Goal: Find specific page/section: Locate a particular part of the current website

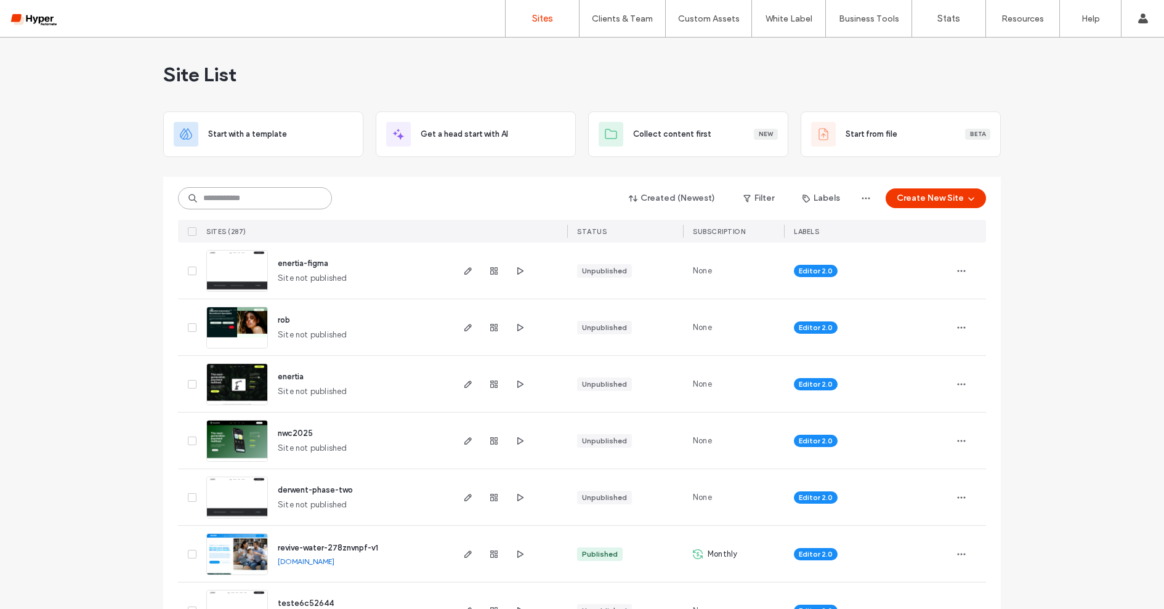
click at [279, 200] on input at bounding box center [255, 198] width 154 height 22
type input "********"
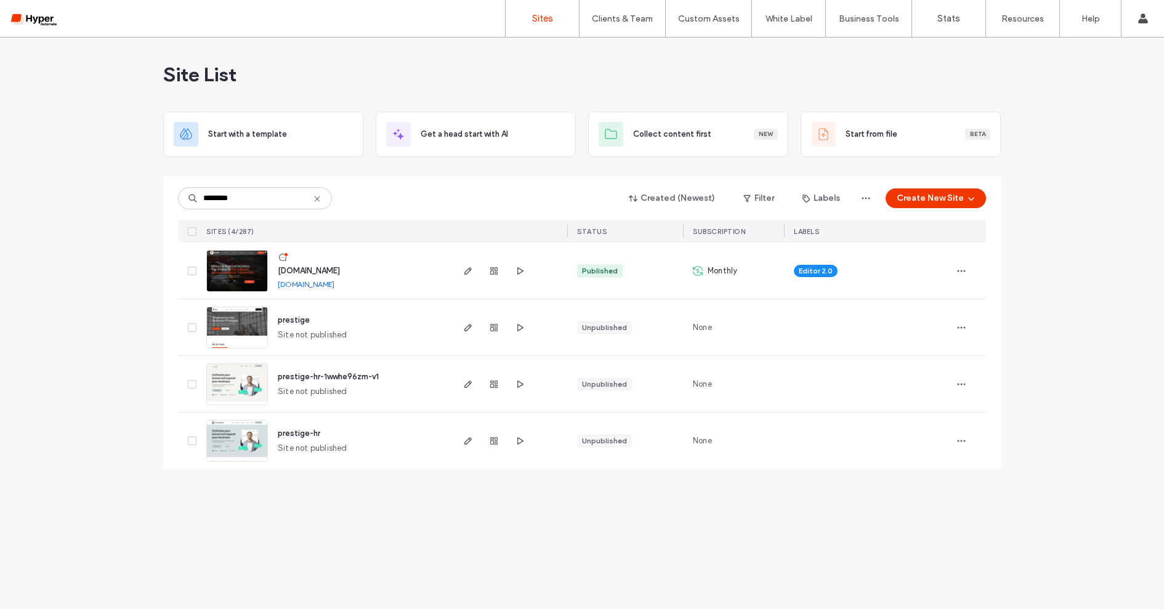
click at [339, 274] on span "www.prestigestaffing.com.au" at bounding box center [309, 270] width 62 height 9
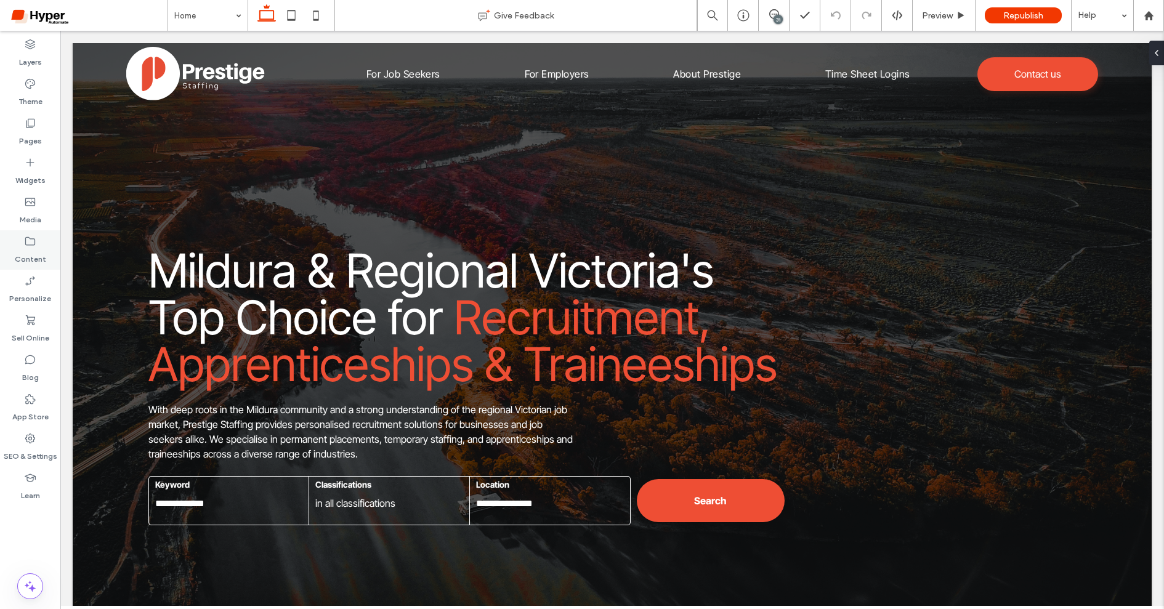
click at [31, 257] on label "Content" at bounding box center [30, 256] width 31 height 17
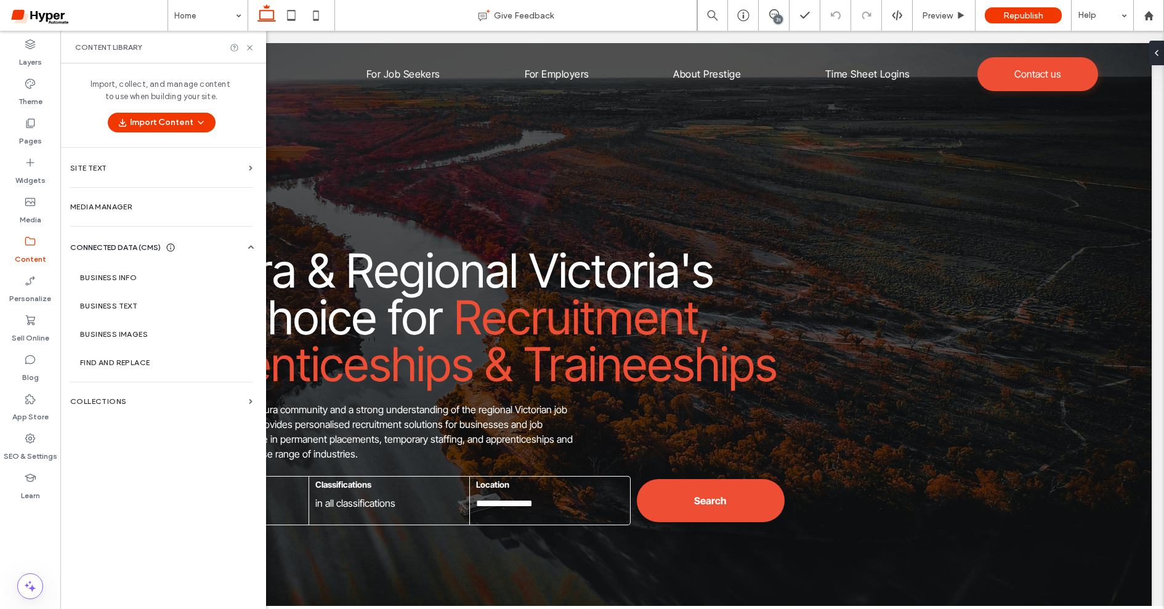
click at [140, 384] on div "Import, collect, and manage content to use when building your site. Import Cont…" at bounding box center [161, 334] width 202 height 543
click at [140, 397] on label "Collections" at bounding box center [157, 401] width 174 height 9
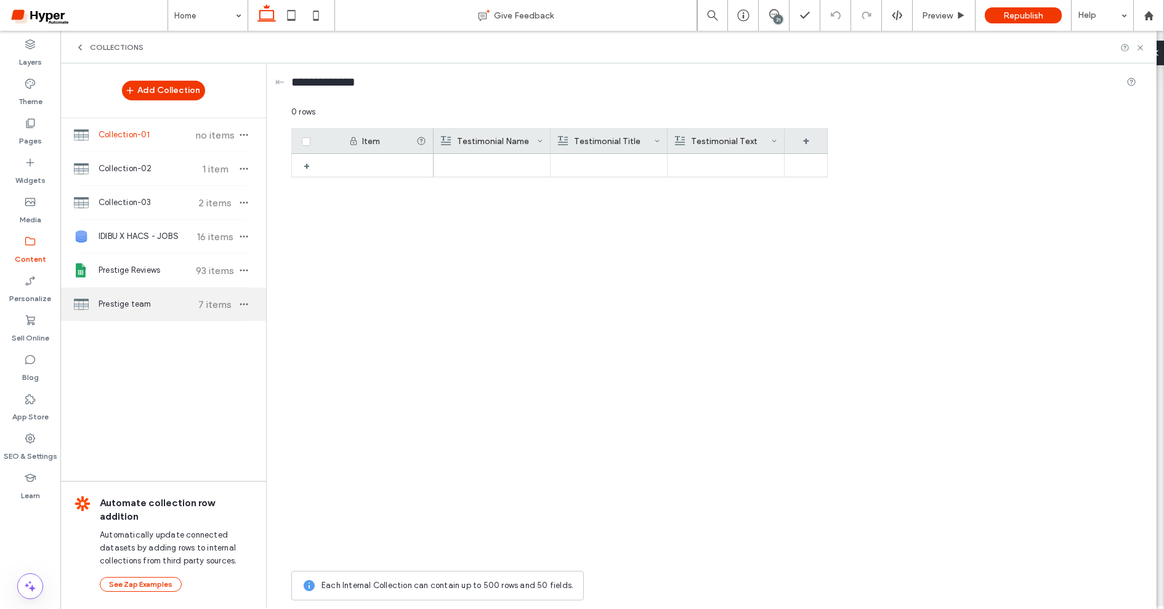
click at [156, 299] on span "Prestige team" at bounding box center [145, 304] width 92 height 12
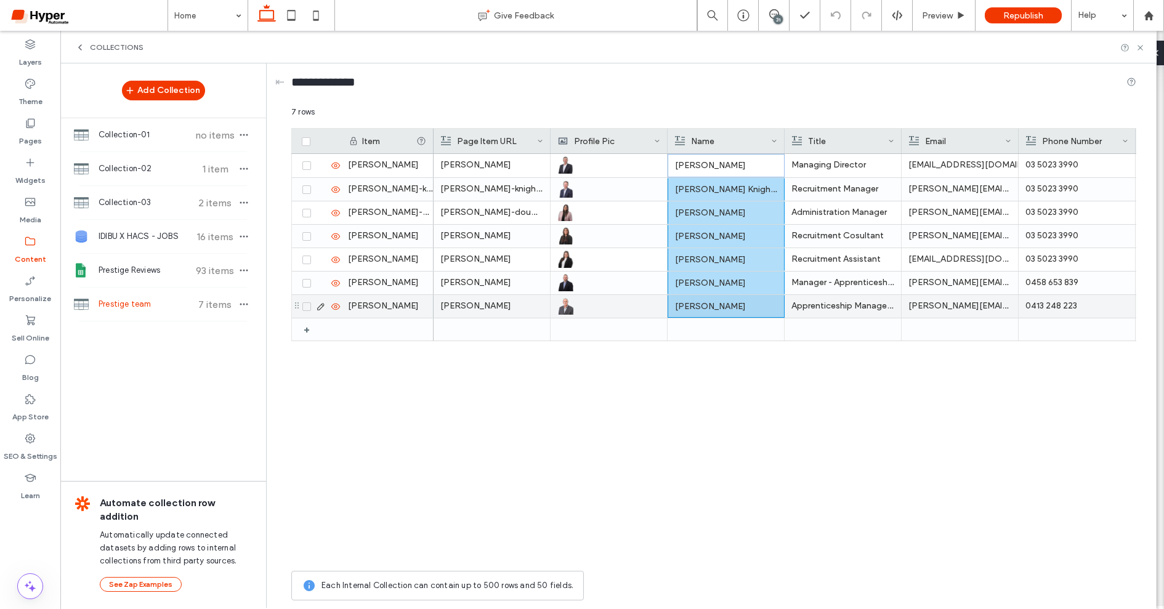
drag, startPoint x: 718, startPoint y: 166, endPoint x: 720, endPoint y: 310, distance: 144.2
click at [720, 310] on div "[PERSON_NAME] [PERSON_NAME] Managing Director [EMAIL_ADDRESS][DOMAIN_NAME] 03 5…" at bounding box center [1099, 247] width 1331 height 187
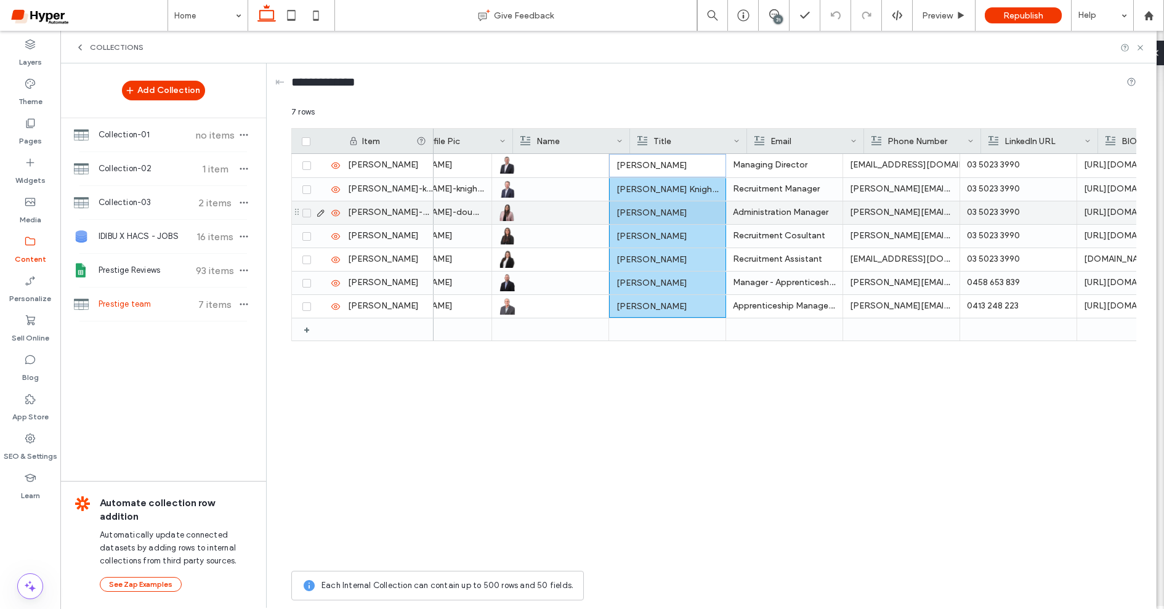
scroll to position [0, 49]
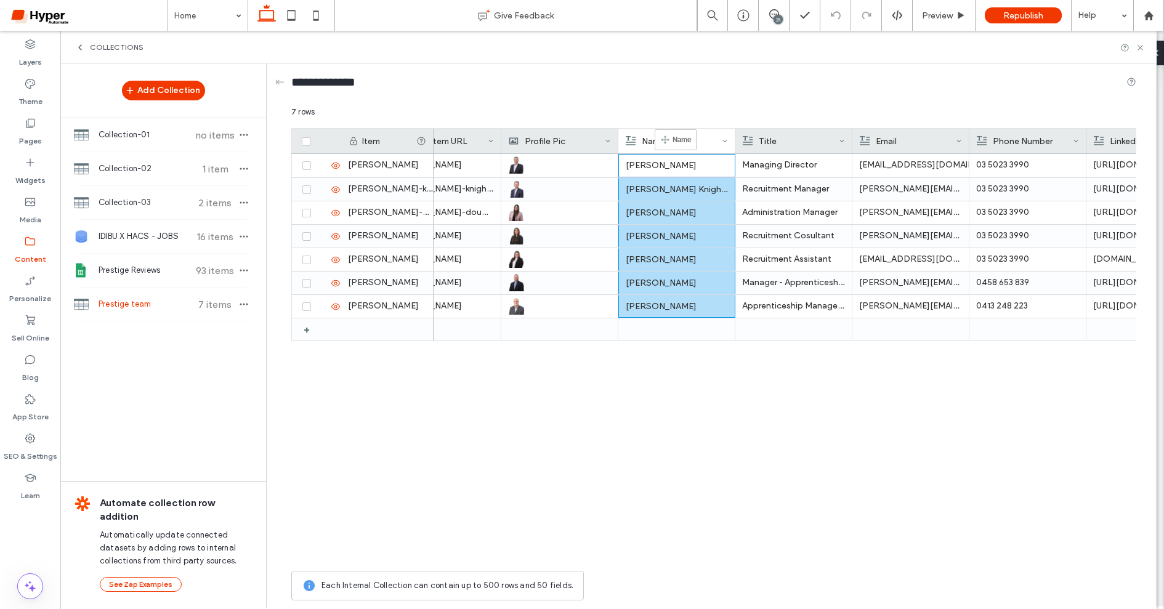
drag, startPoint x: 686, startPoint y: 140, endPoint x: 673, endPoint y: 132, distance: 15.5
click at [671, 73] on div "**********" at bounding box center [713, 84] width 845 height 23
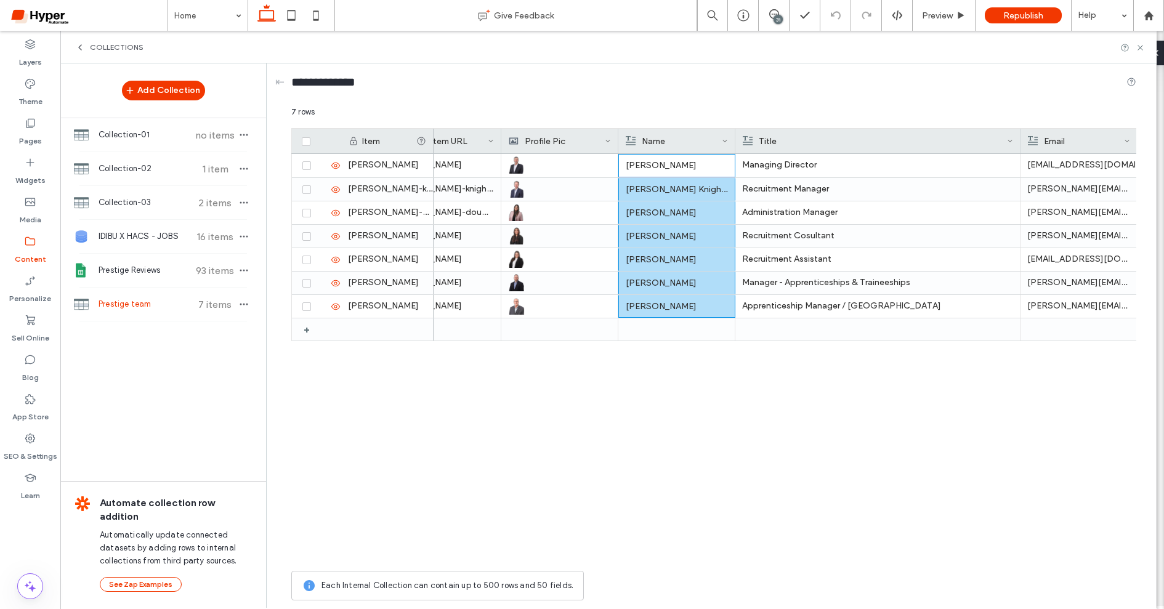
drag, startPoint x: 852, startPoint y: 134, endPoint x: 1033, endPoint y: 144, distance: 181.4
click at [1033, 144] on div "Page Item URL Profile Pic Name Title Email Phone Number LinkedIn URL" at bounding box center [1133, 141] width 1499 height 25
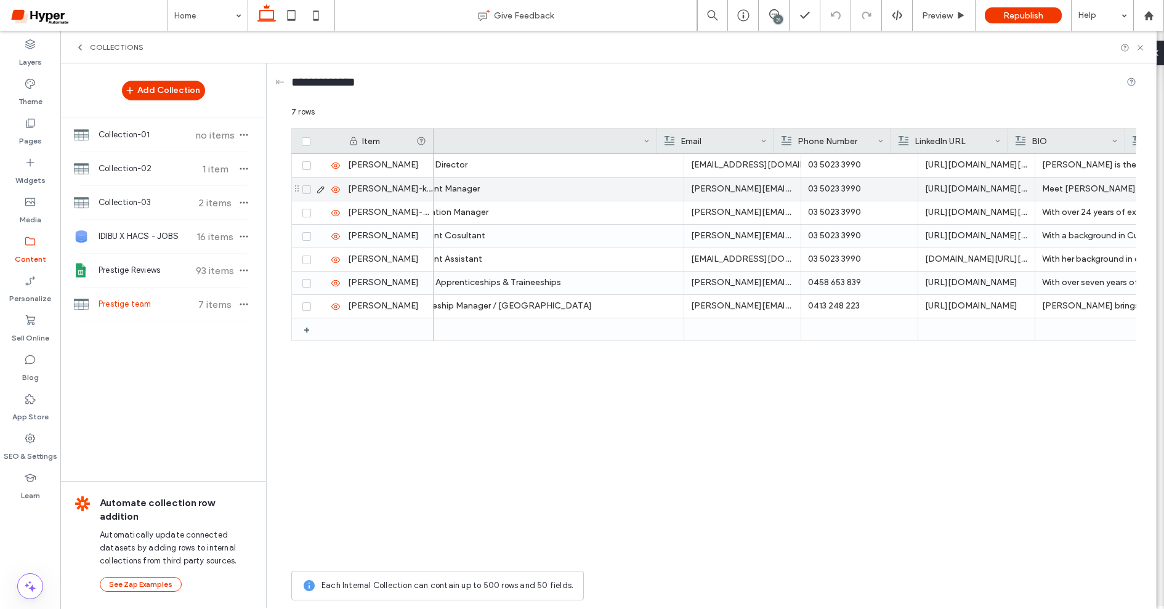
scroll to position [0, 432]
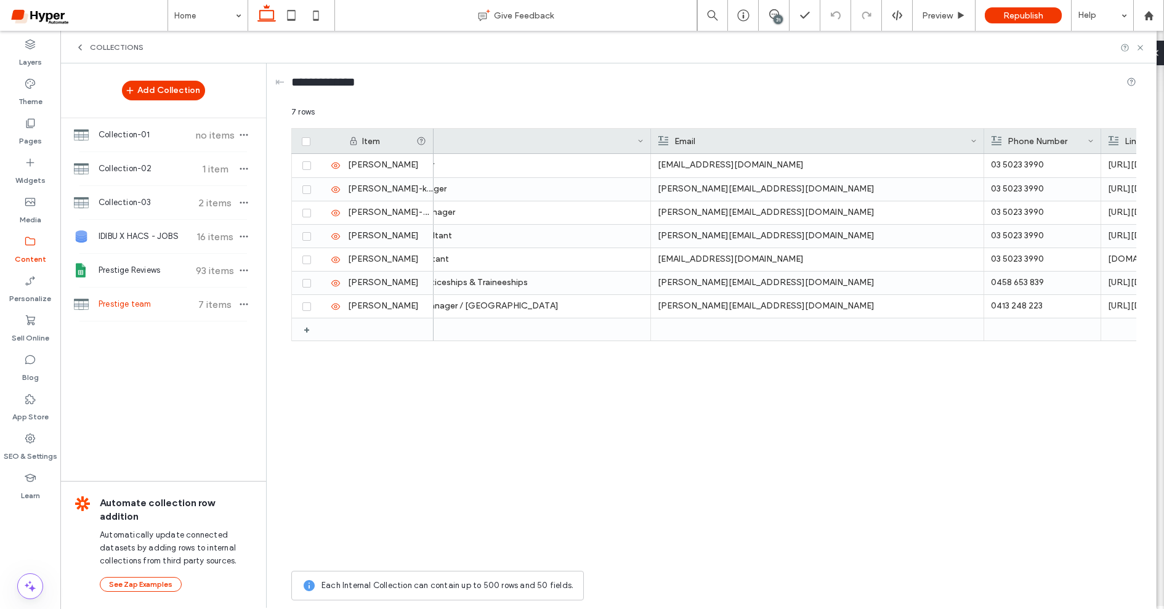
drag, startPoint x: 766, startPoint y: 136, endPoint x: 979, endPoint y: 139, distance: 213.2
click at [982, 139] on div at bounding box center [984, 141] width 5 height 25
